Goal: Entertainment & Leisure: Consume media (video, audio)

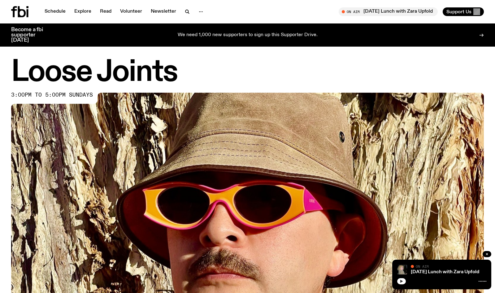
click at [403, 281] on button "button" at bounding box center [401, 282] width 9 height 6
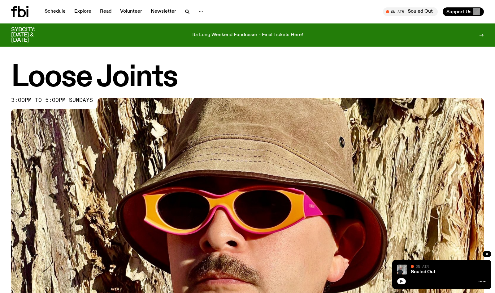
click at [401, 282] on icon "button" at bounding box center [401, 282] width 4 height 4
